Goal: Task Accomplishment & Management: Complete application form

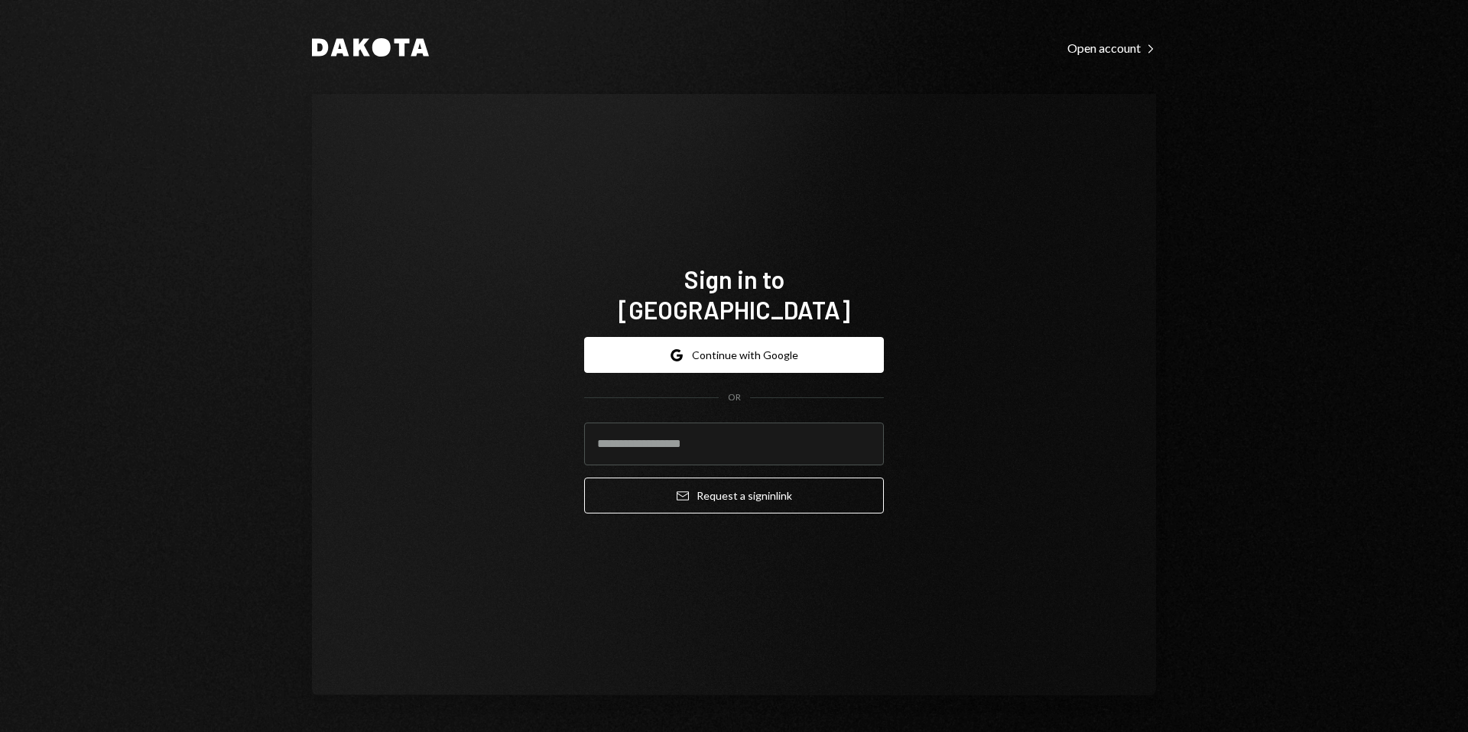
type input "**********"
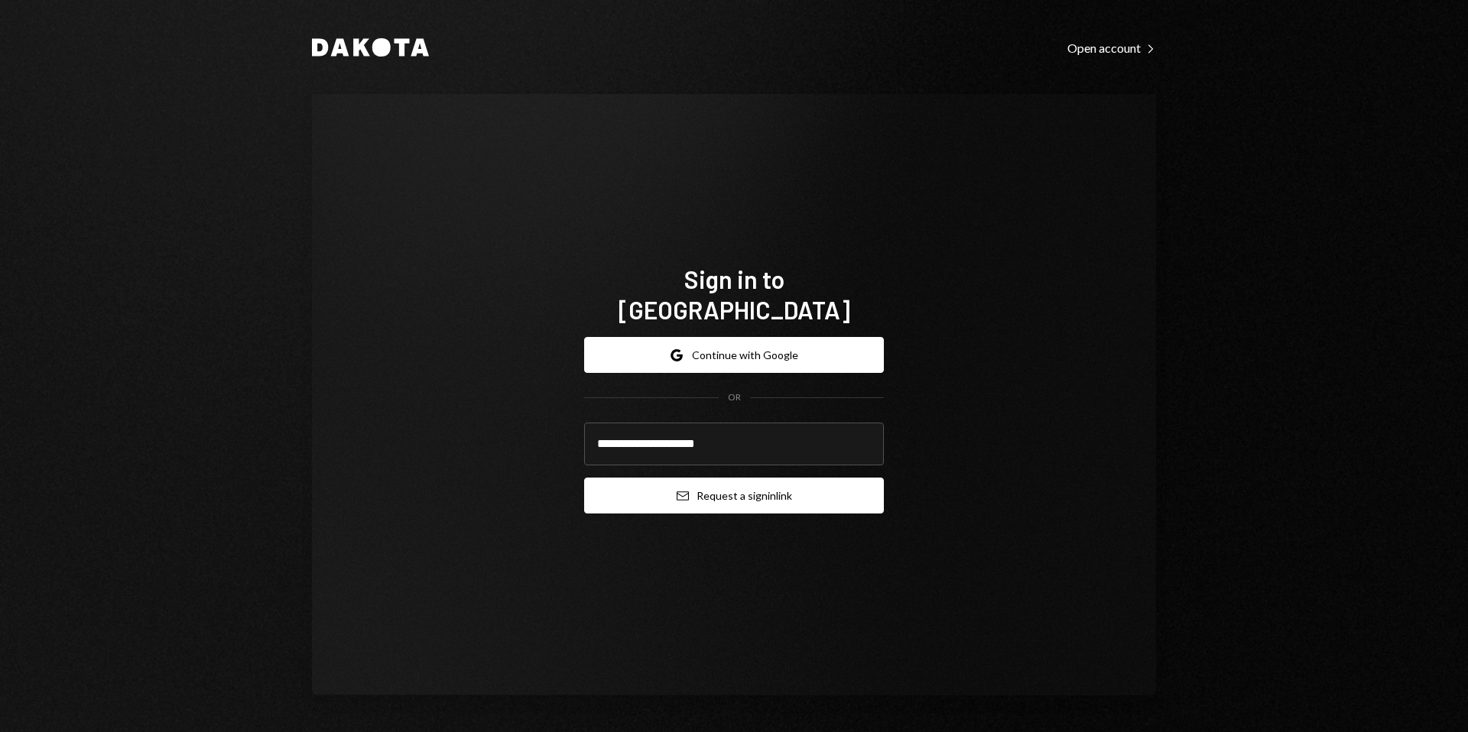
click at [663, 485] on button "Email Request a sign in link" at bounding box center [734, 496] width 300 height 36
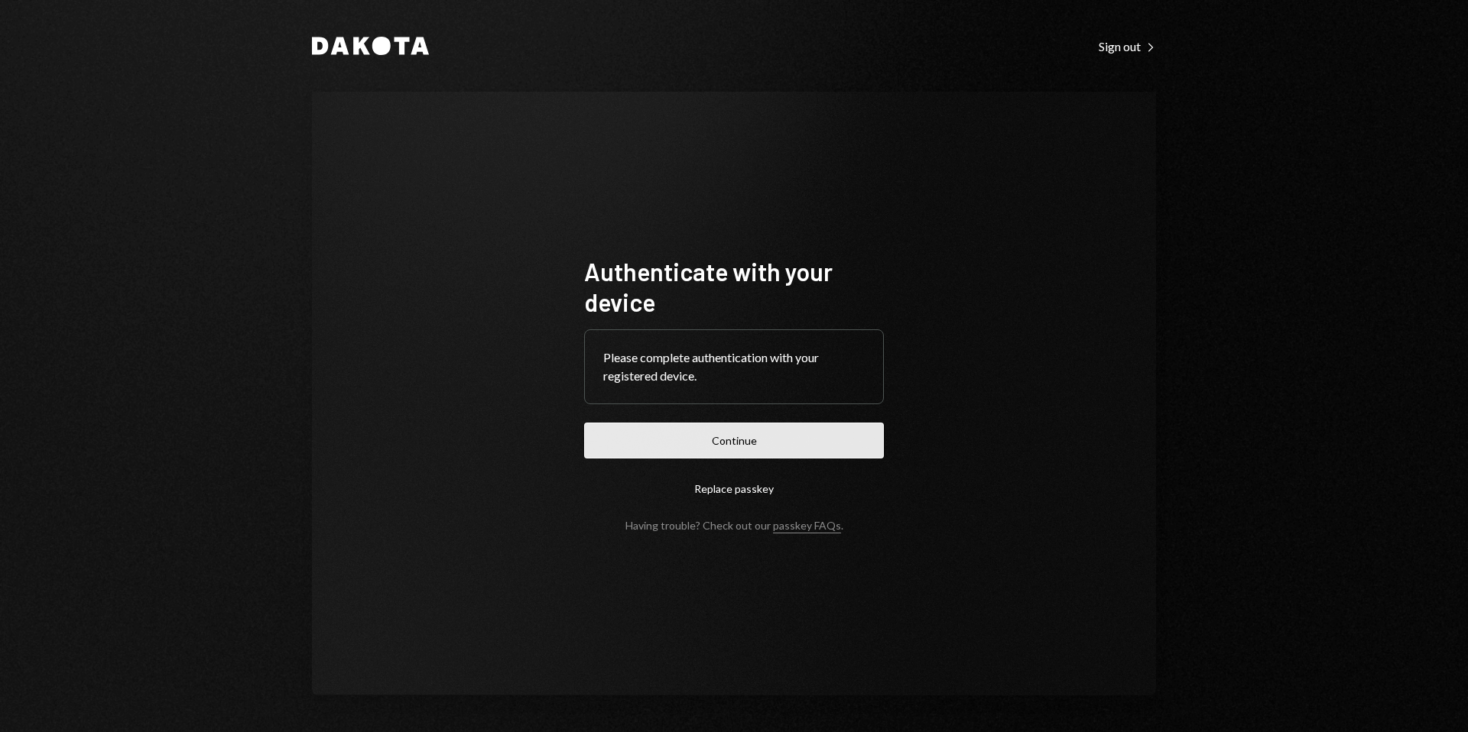
click at [693, 436] on button "Continue" at bounding box center [734, 441] width 300 height 36
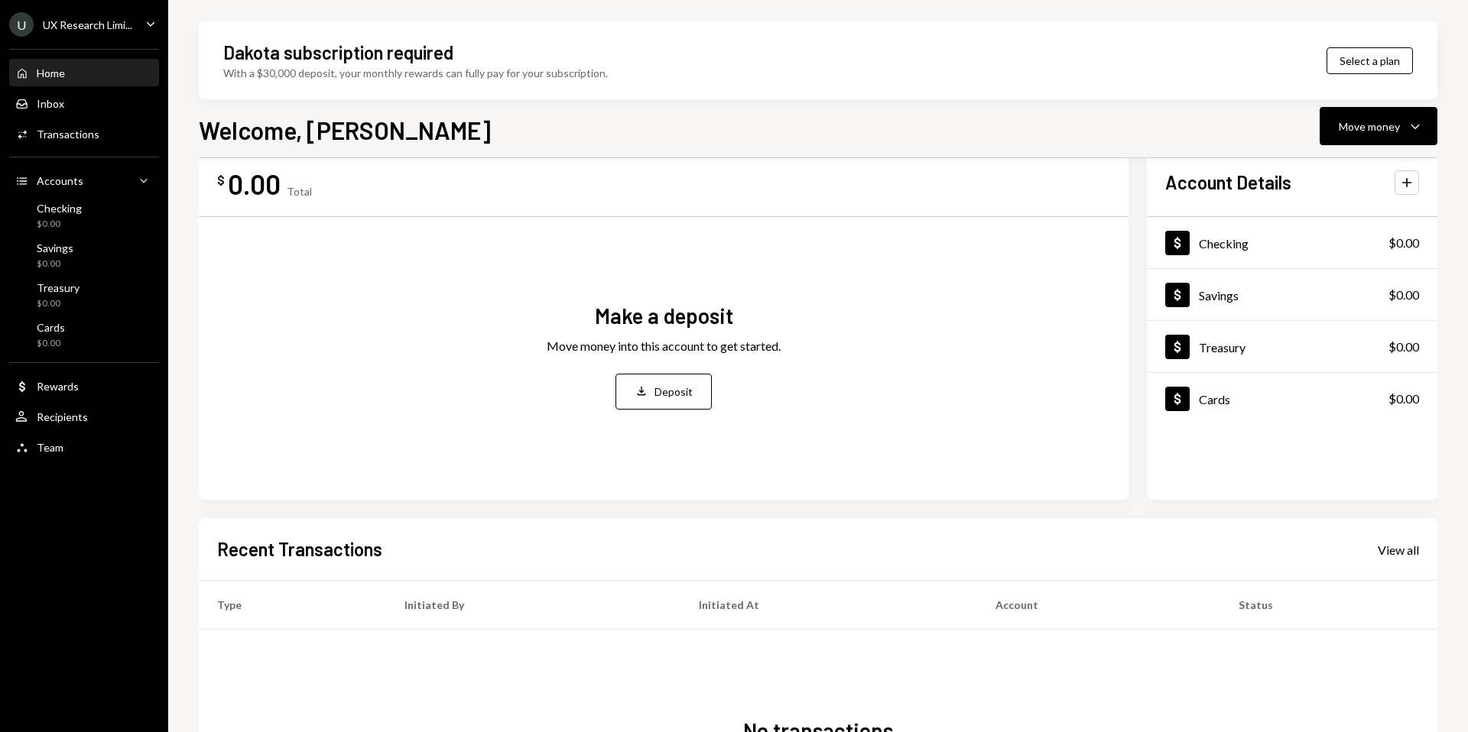
scroll to position [190, 0]
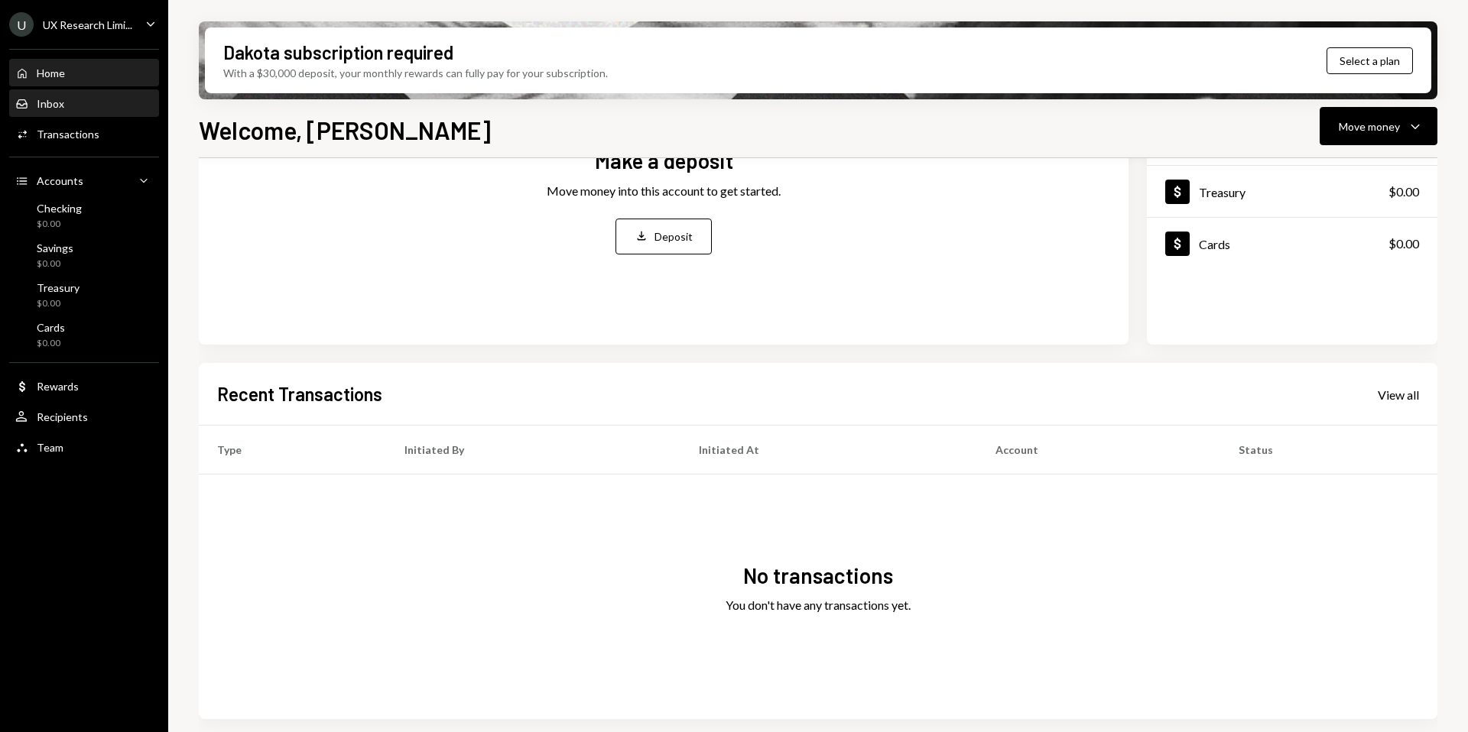
click at [68, 105] on div "Inbox Inbox" at bounding box center [84, 104] width 138 height 14
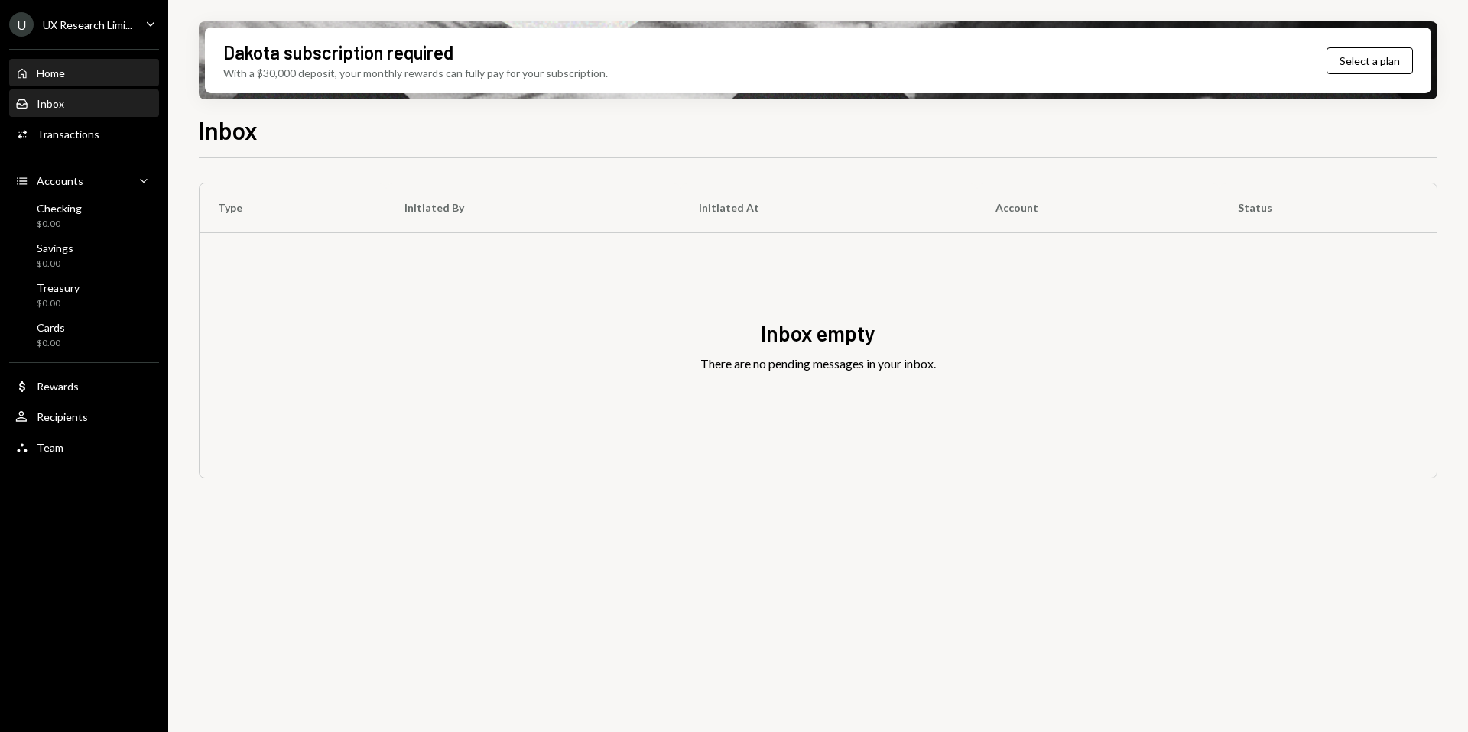
click at [73, 78] on div "Home Home" at bounding box center [84, 74] width 138 height 14
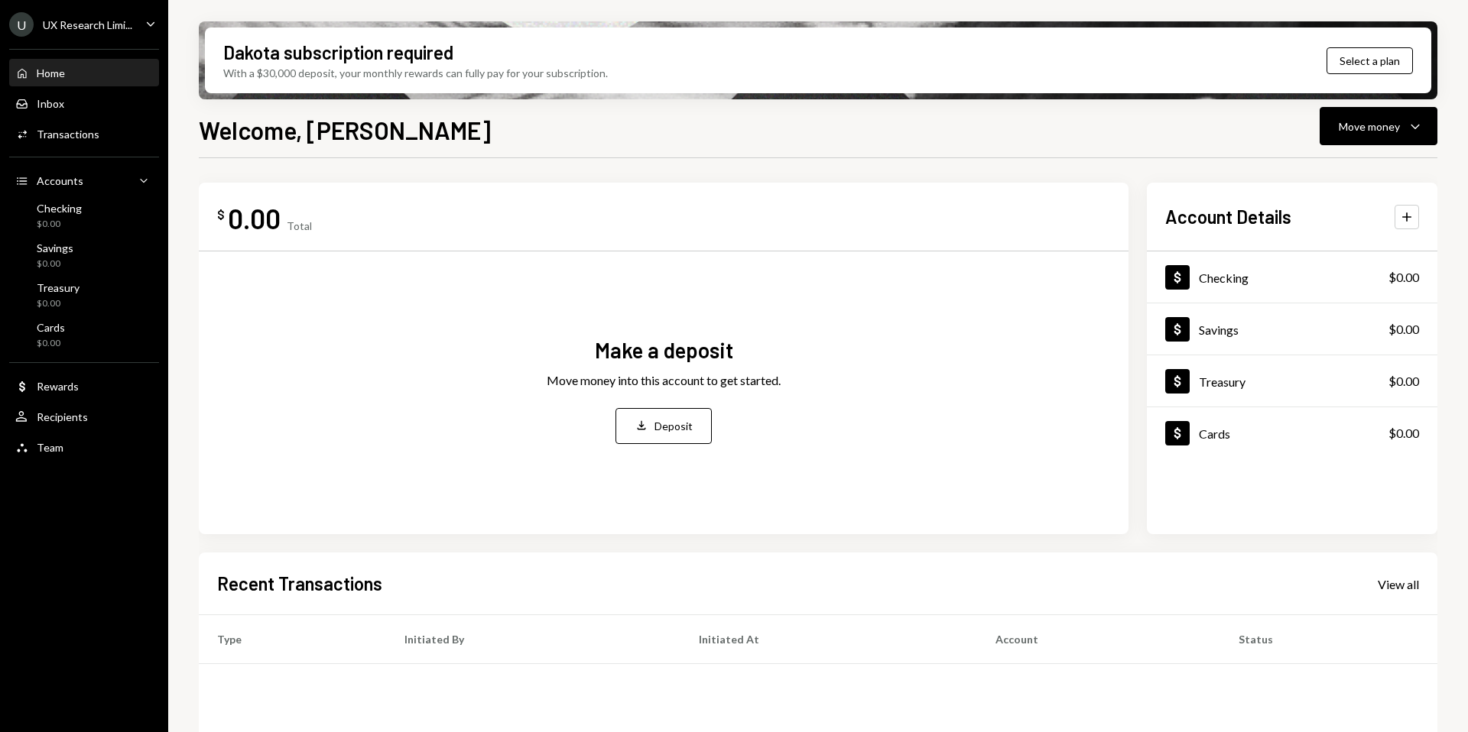
click at [80, 19] on div "UX Research Limi..." at bounding box center [87, 24] width 89 height 13
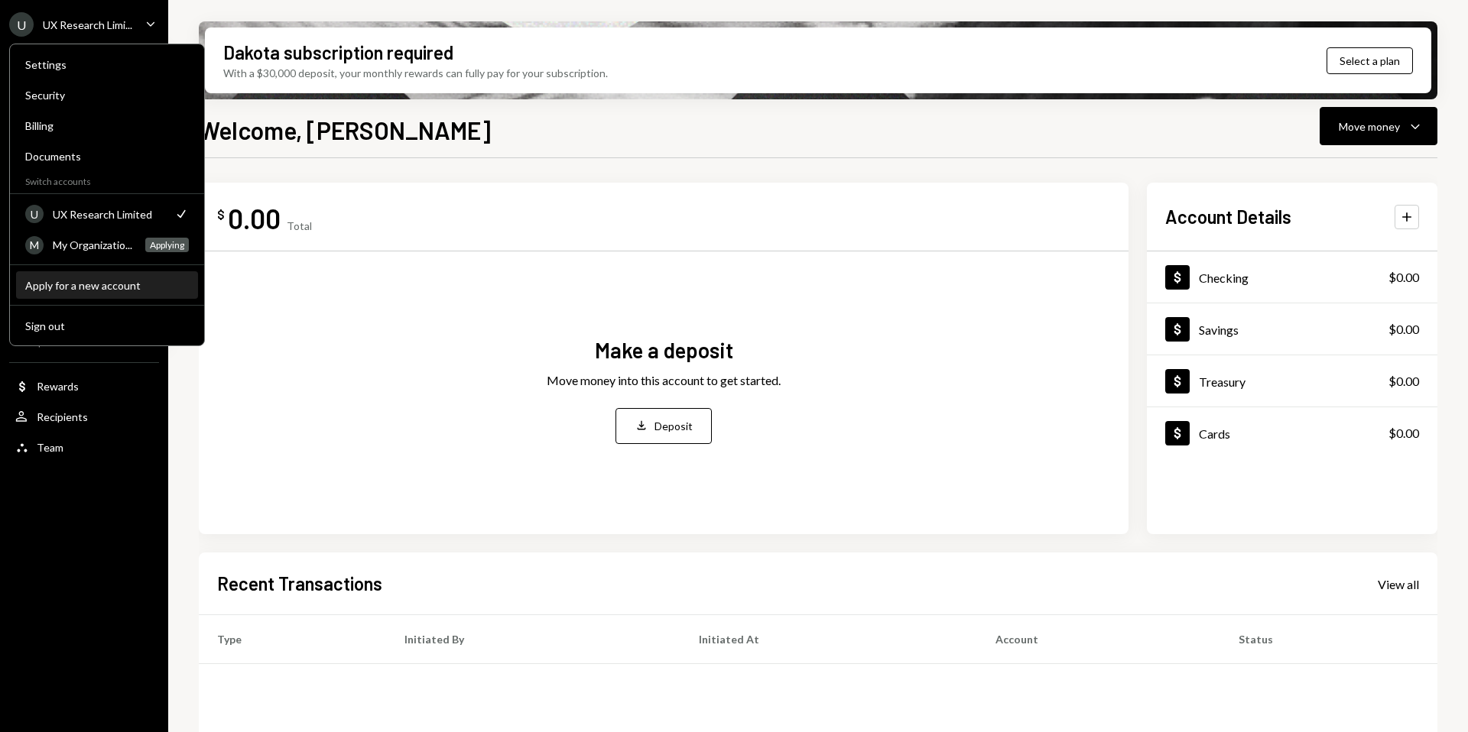
click at [92, 279] on div "Apply for a new account" at bounding box center [107, 285] width 164 height 13
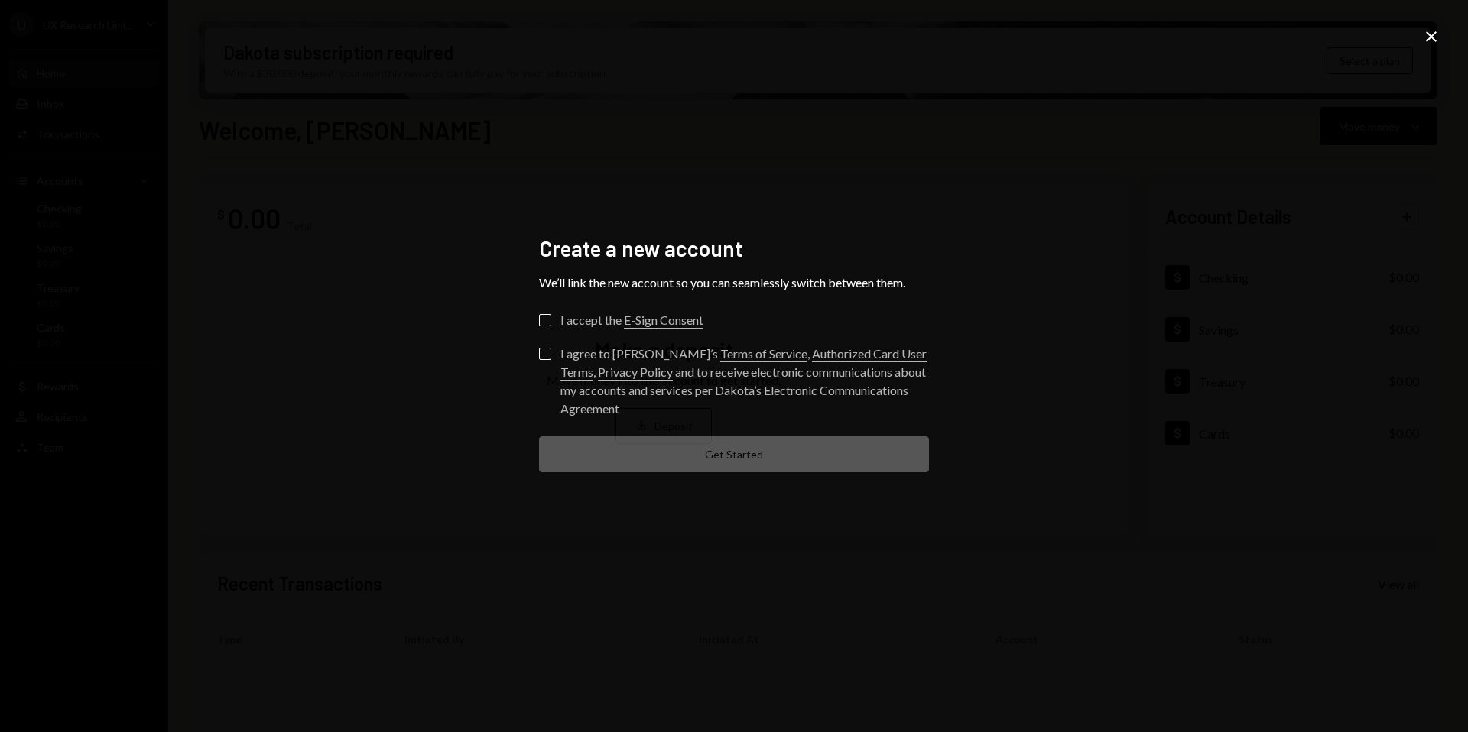
click at [1433, 35] on icon at bounding box center [1431, 36] width 11 height 11
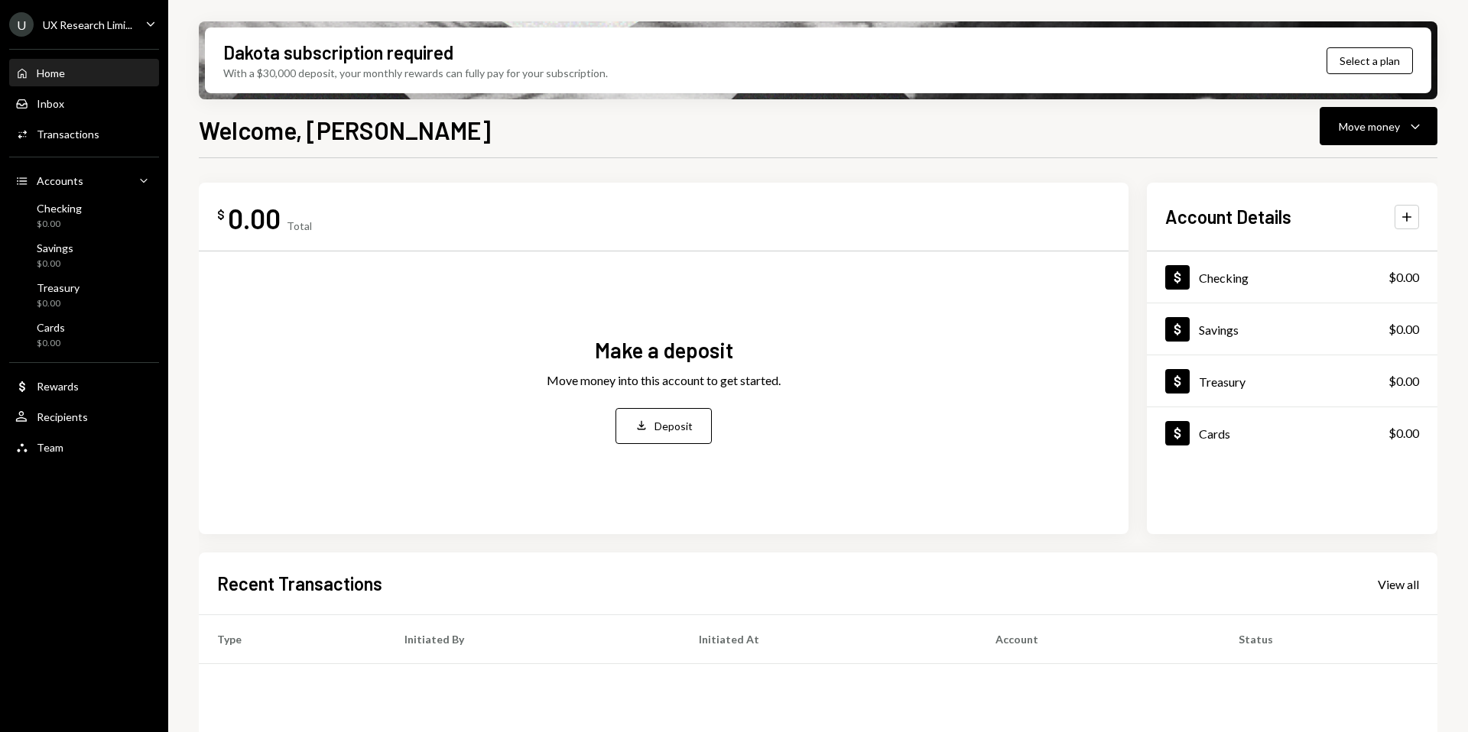
click at [88, 24] on div "UX Research Limi..." at bounding box center [87, 24] width 89 height 13
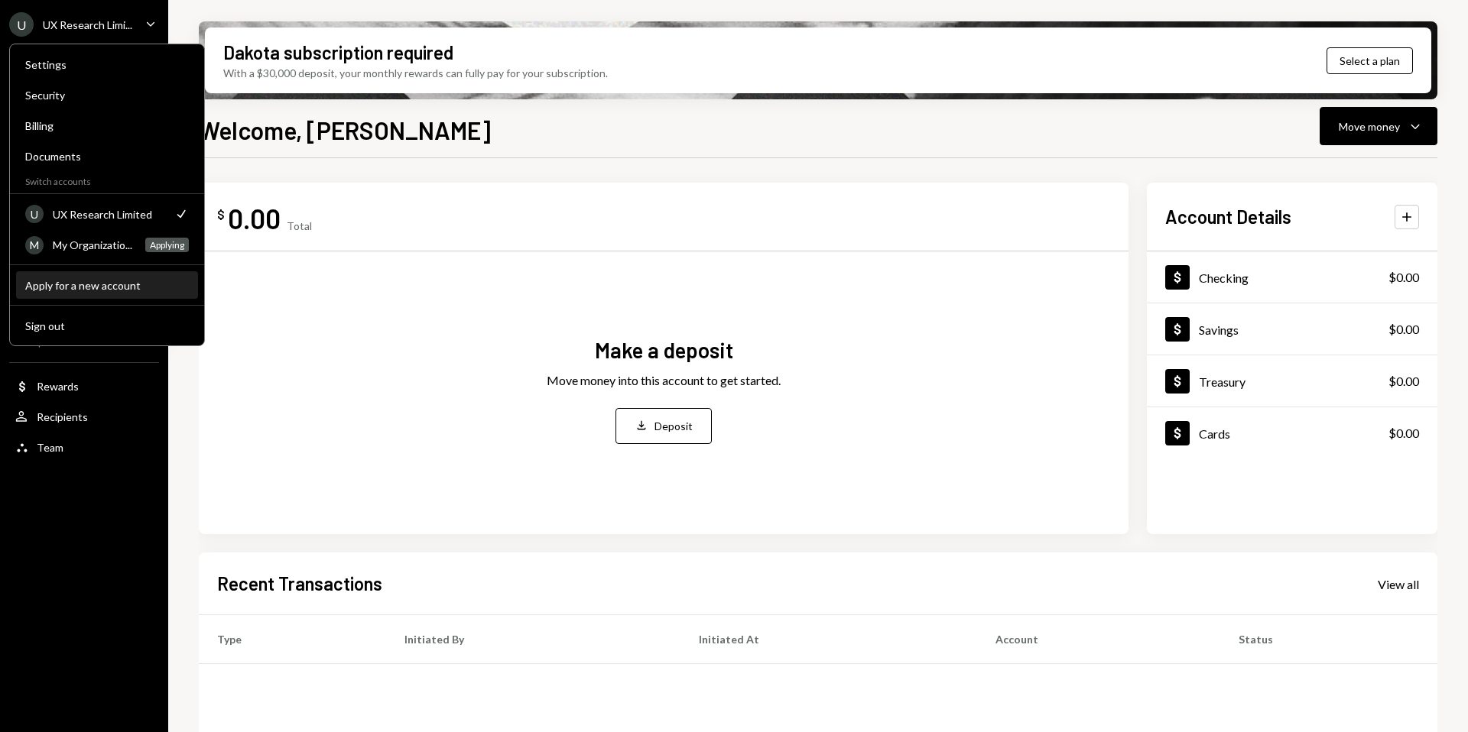
click at [100, 285] on div "Apply for a new account" at bounding box center [107, 285] width 164 height 13
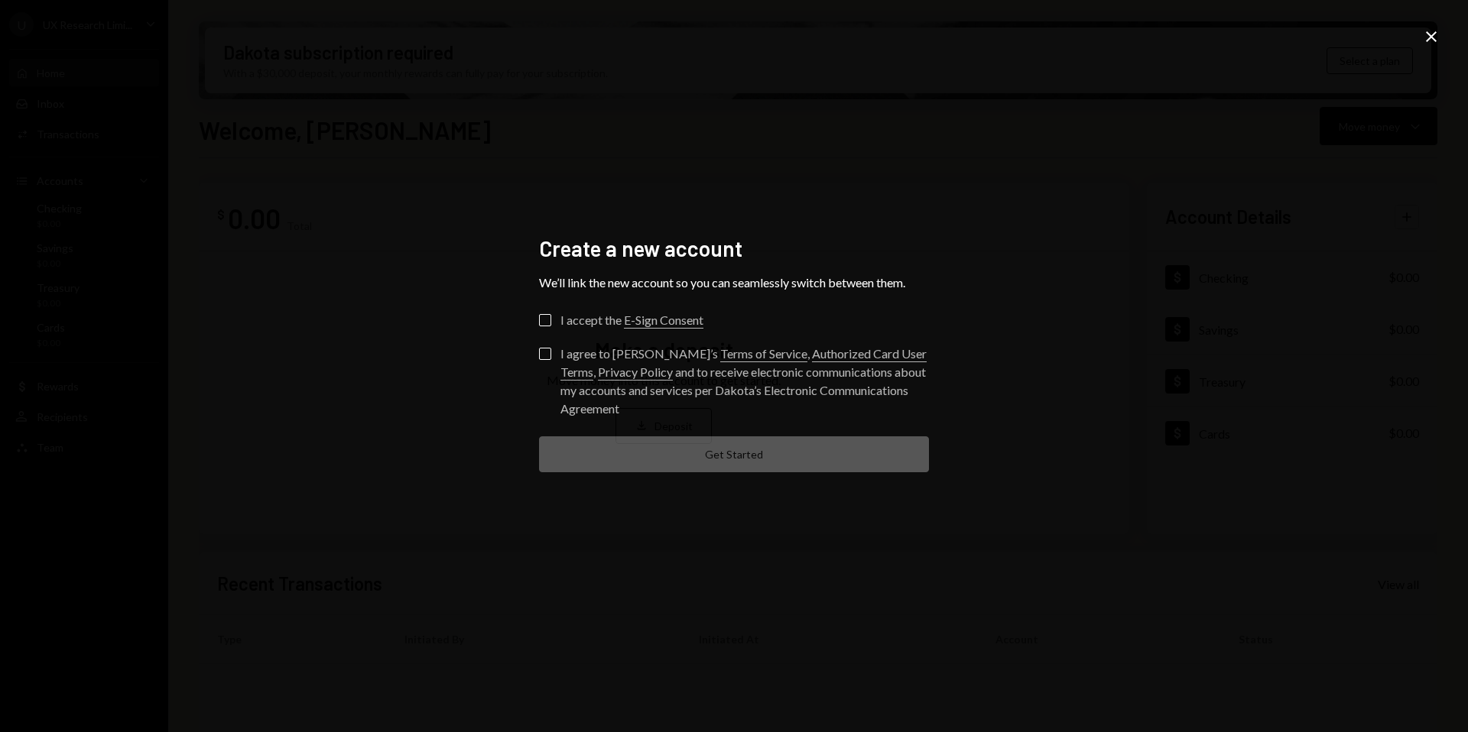
click at [549, 320] on button "I accept the E-Sign Consent" at bounding box center [545, 320] width 12 height 12
click at [540, 349] on button "I agree to Dakota’s Terms of Service , Authorized Card User Terms , Privacy Pol…" at bounding box center [545, 354] width 12 height 12
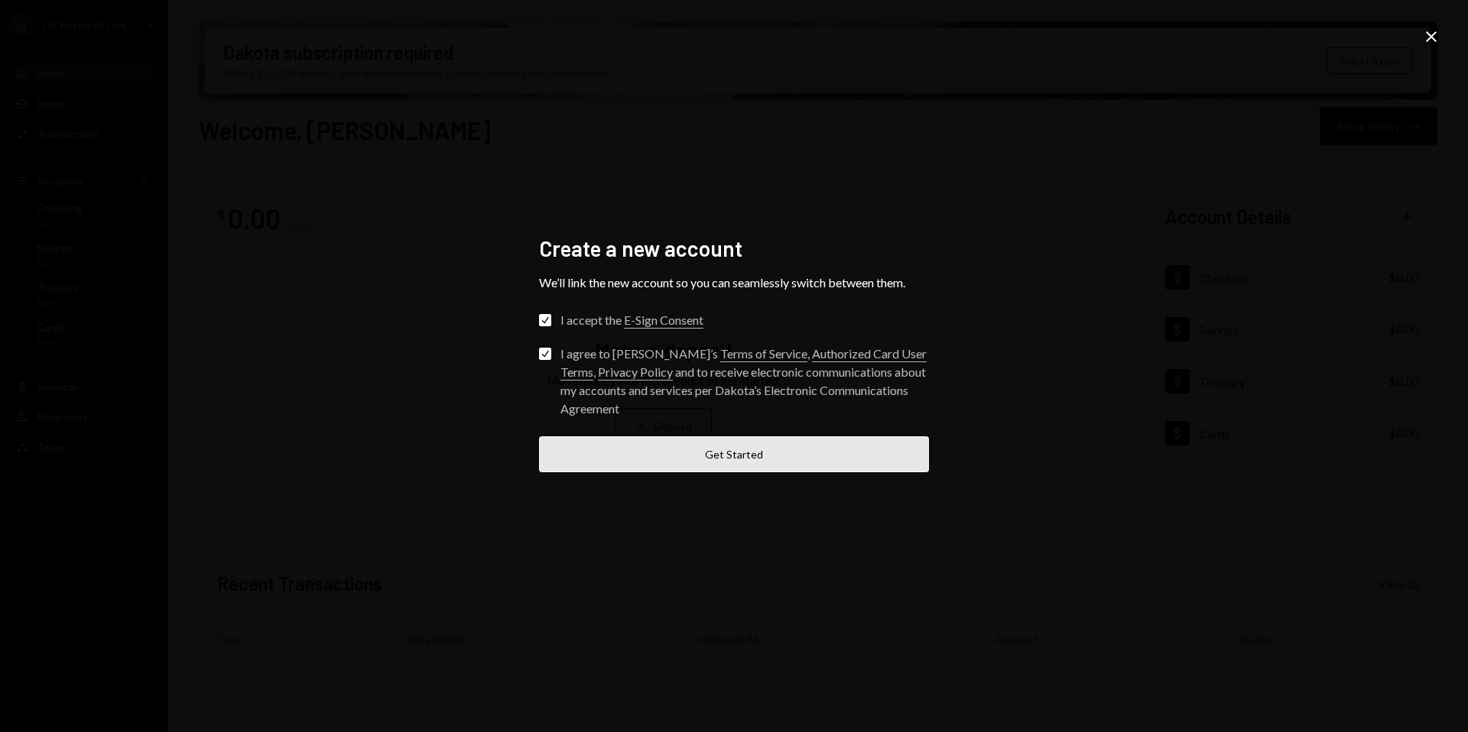
click at [580, 459] on button "Get Started" at bounding box center [734, 455] width 390 height 36
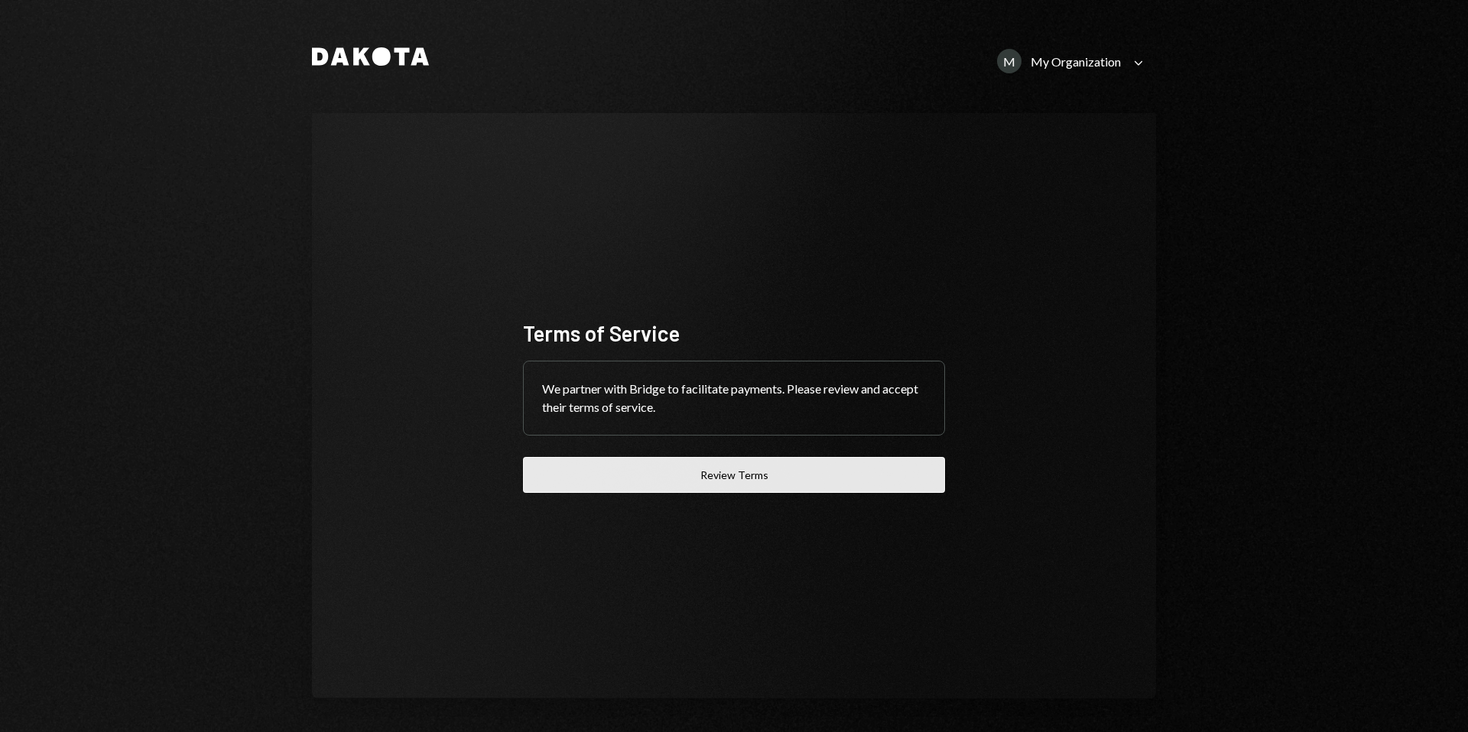
click at [702, 473] on button "Review Terms" at bounding box center [734, 475] width 422 height 36
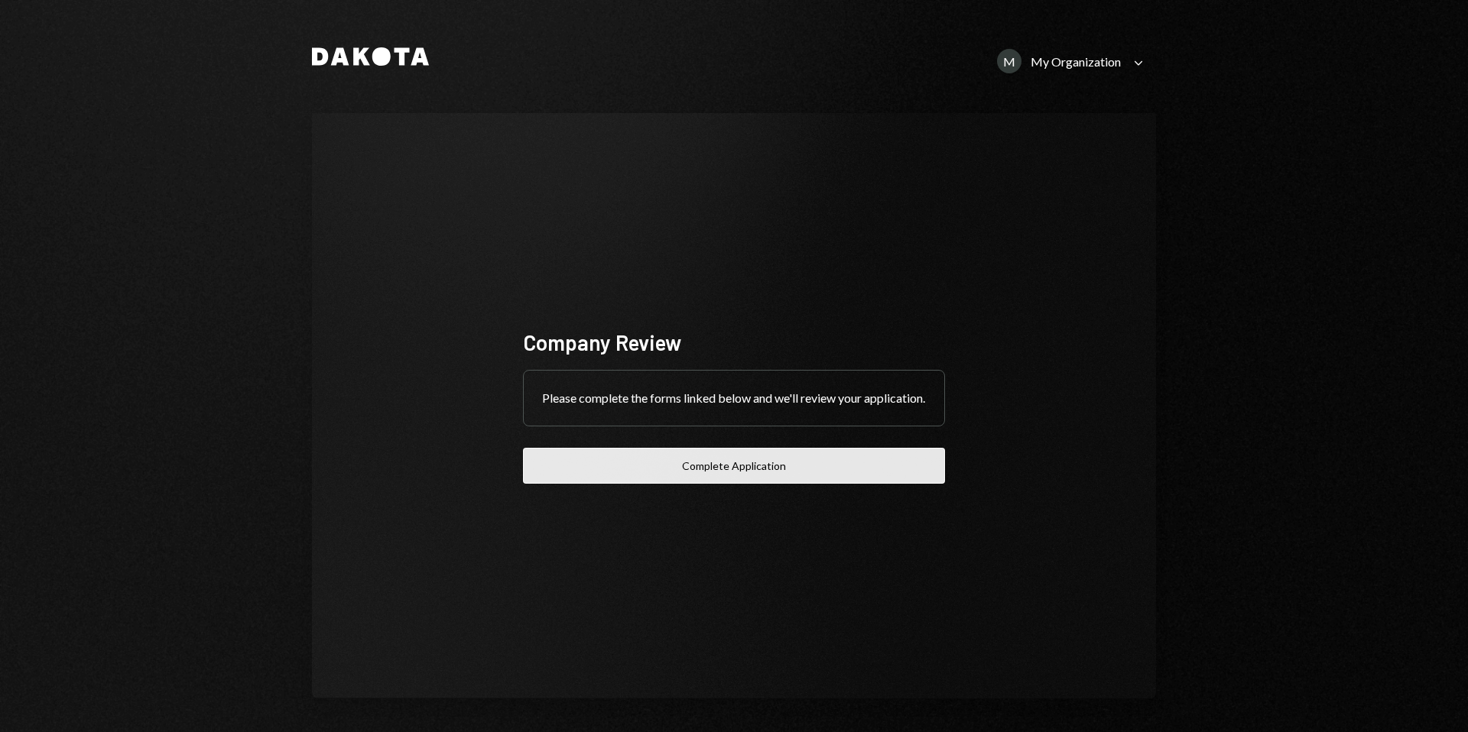
click at [653, 465] on button "Complete Application" at bounding box center [734, 466] width 422 height 36
